Goal: Transaction & Acquisition: Purchase product/service

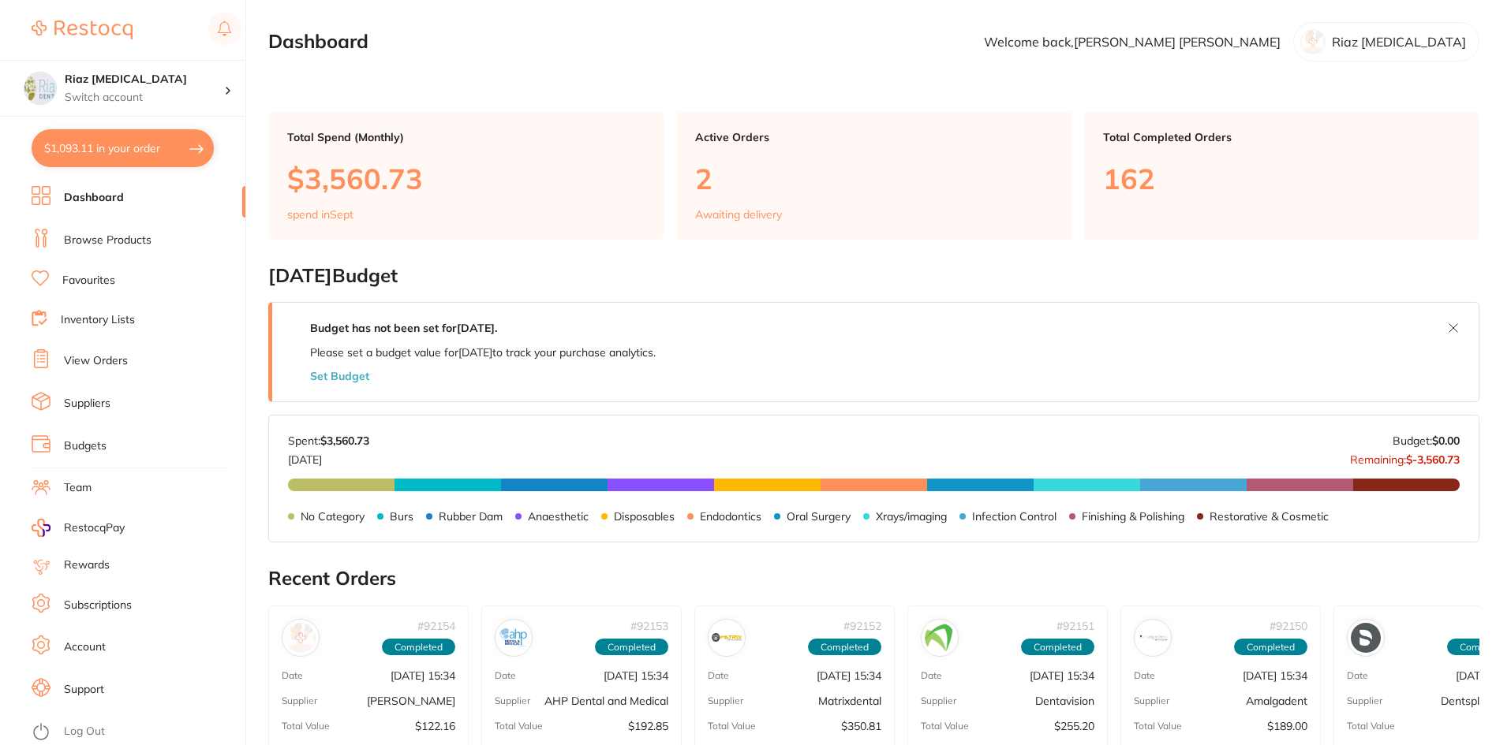
click at [114, 245] on link "Browse Products" at bounding box center [108, 241] width 88 height 16
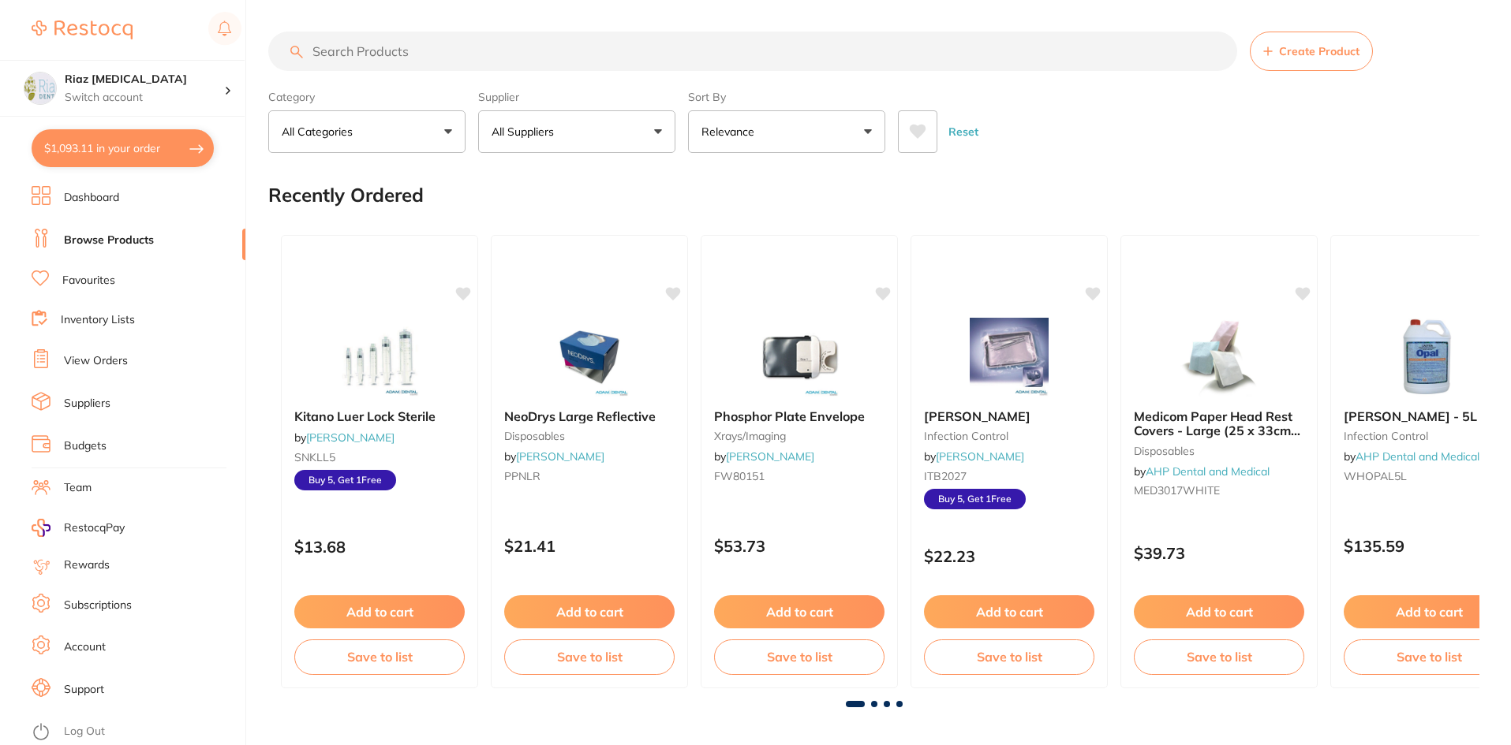
click at [399, 47] on input "search" at bounding box center [752, 51] width 969 height 39
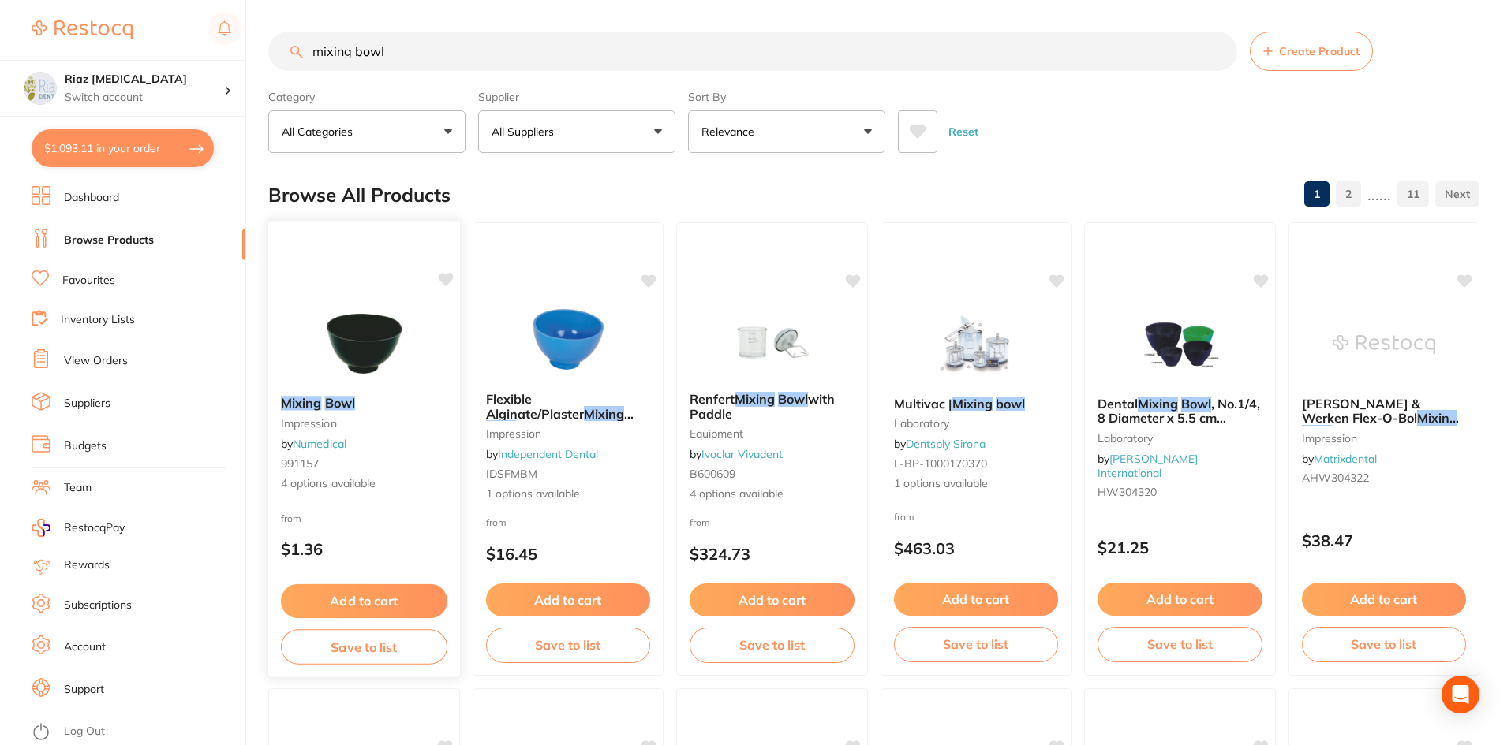
type input "mixing bowl"
click at [349, 336] on img at bounding box center [363, 344] width 103 height 80
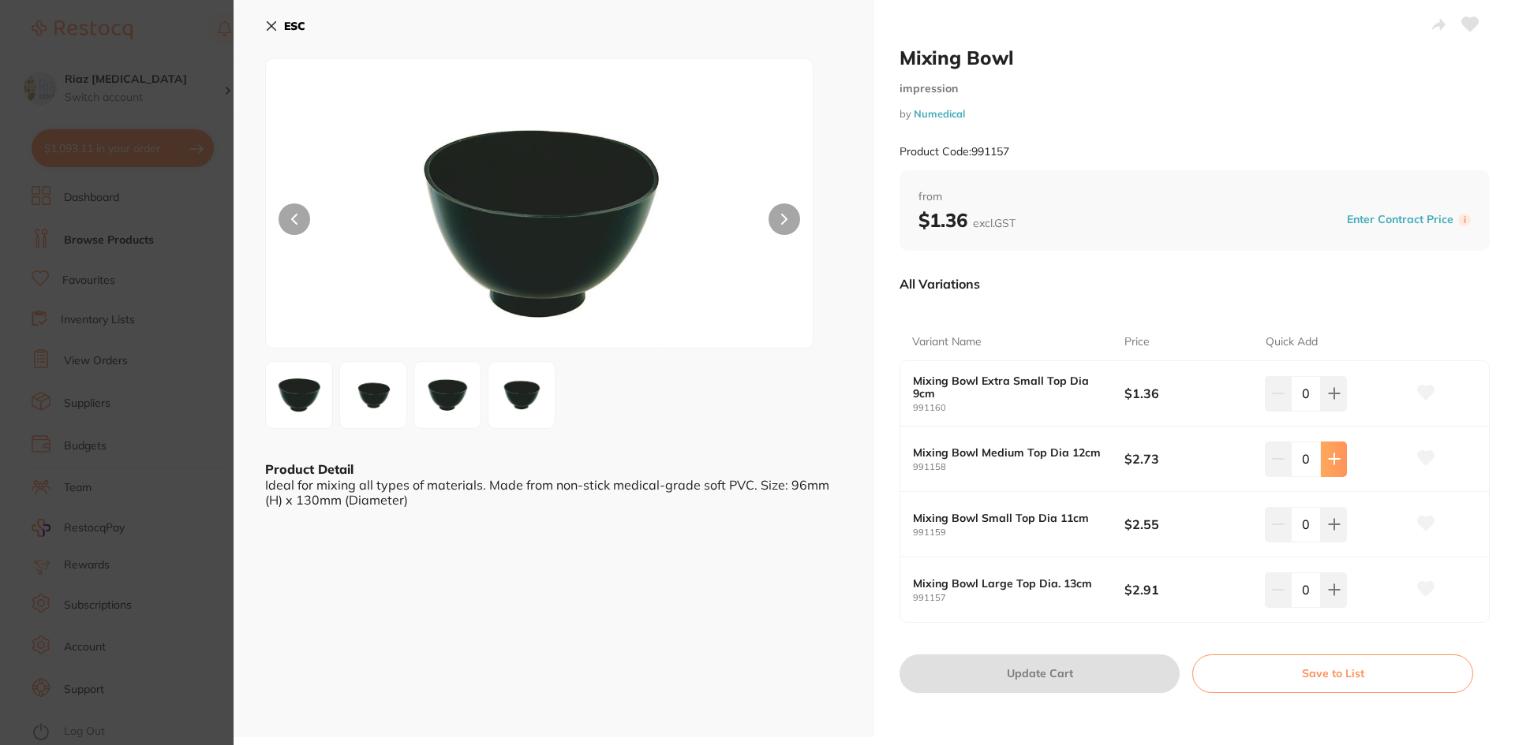
click at [1331, 462] on icon at bounding box center [1333, 459] width 10 height 10
type input "1"
click at [1047, 682] on button "Update Cart" at bounding box center [1039, 674] width 280 height 38
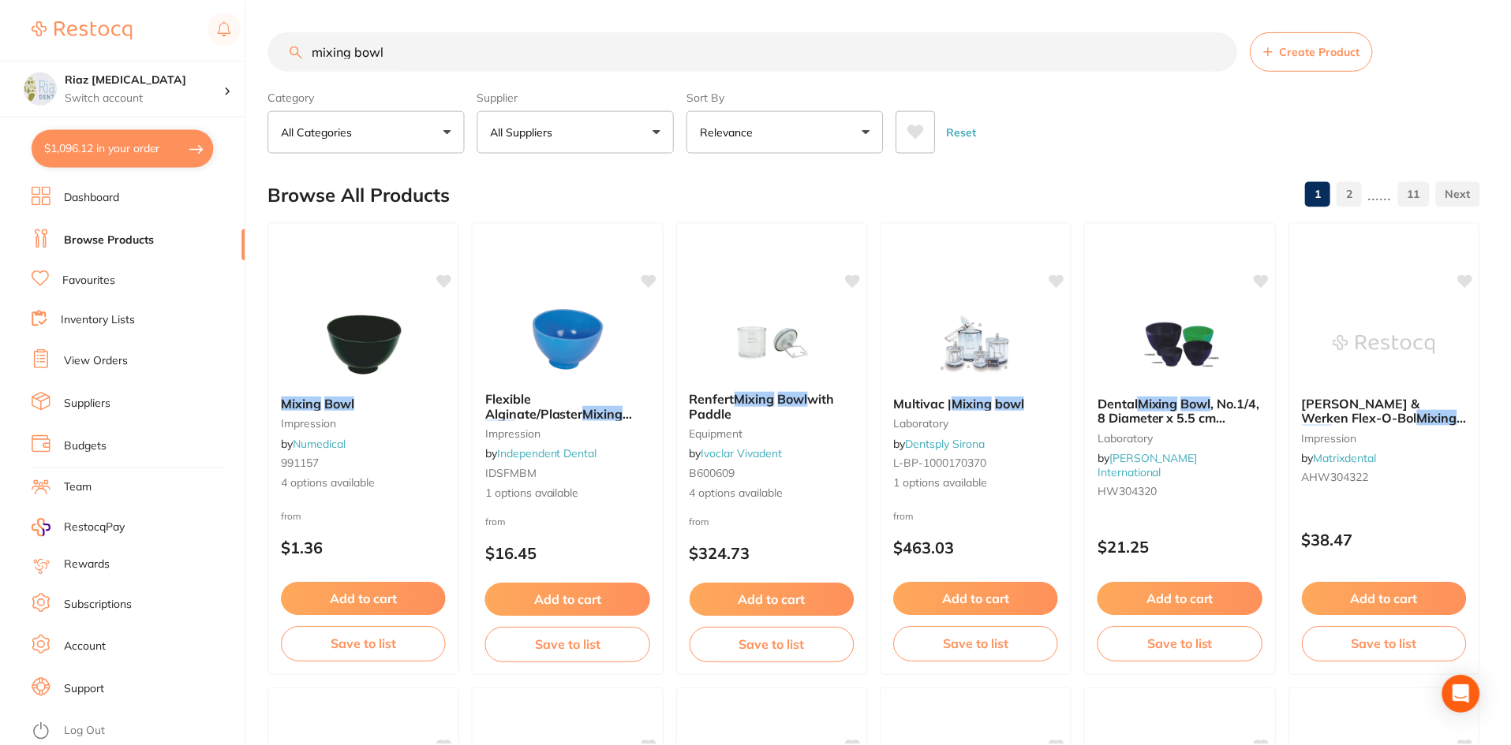
scroll to position [2, 0]
